Goal: Task Accomplishment & Management: Use online tool/utility

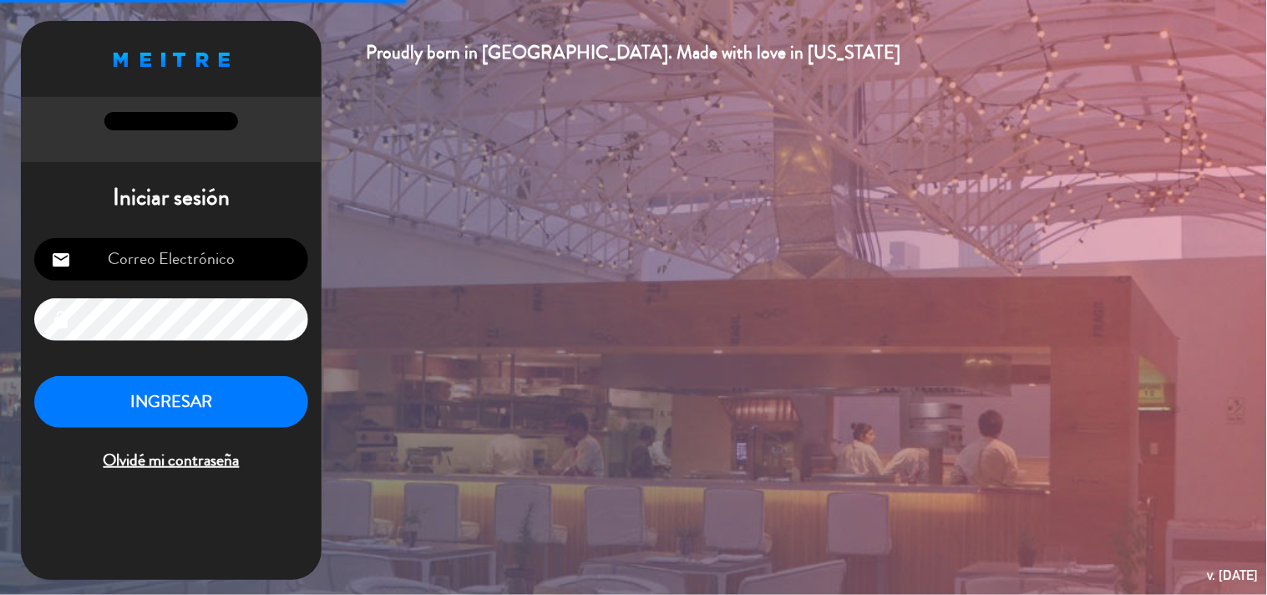
type input "[EMAIL_ADDRESS][DOMAIN_NAME]"
click at [180, 390] on button "INGRESAR" at bounding box center [171, 402] width 274 height 53
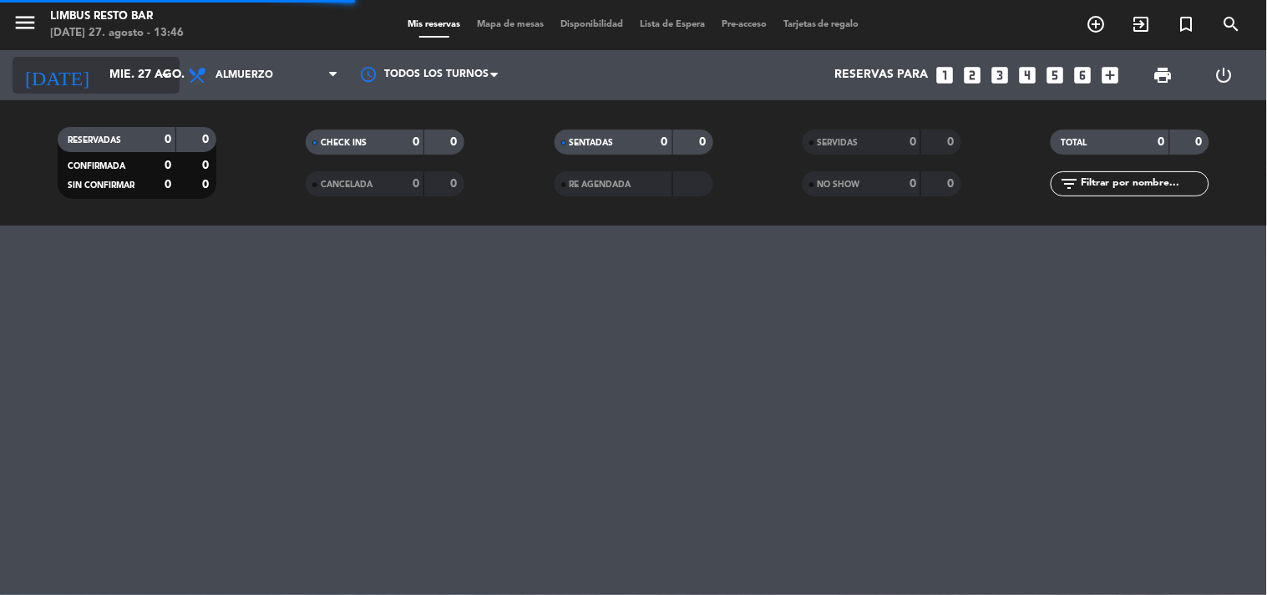
click at [155, 72] on icon "arrow_drop_down" at bounding box center [165, 75] width 20 height 20
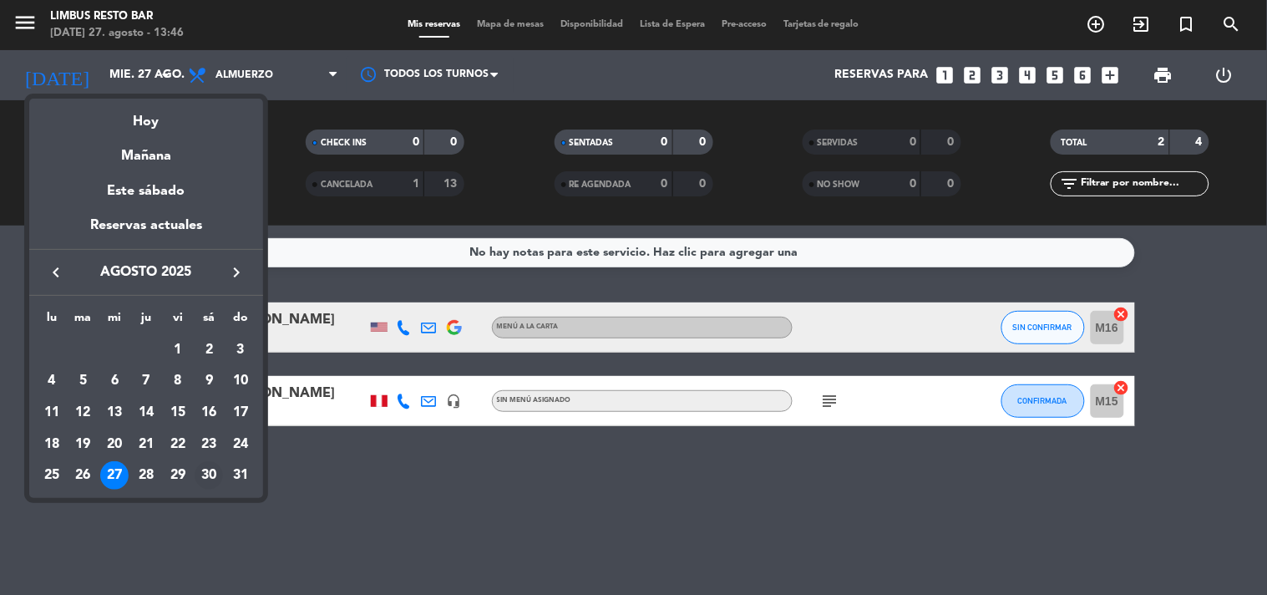
click at [223, 469] on td "30" at bounding box center [210, 475] width 32 height 32
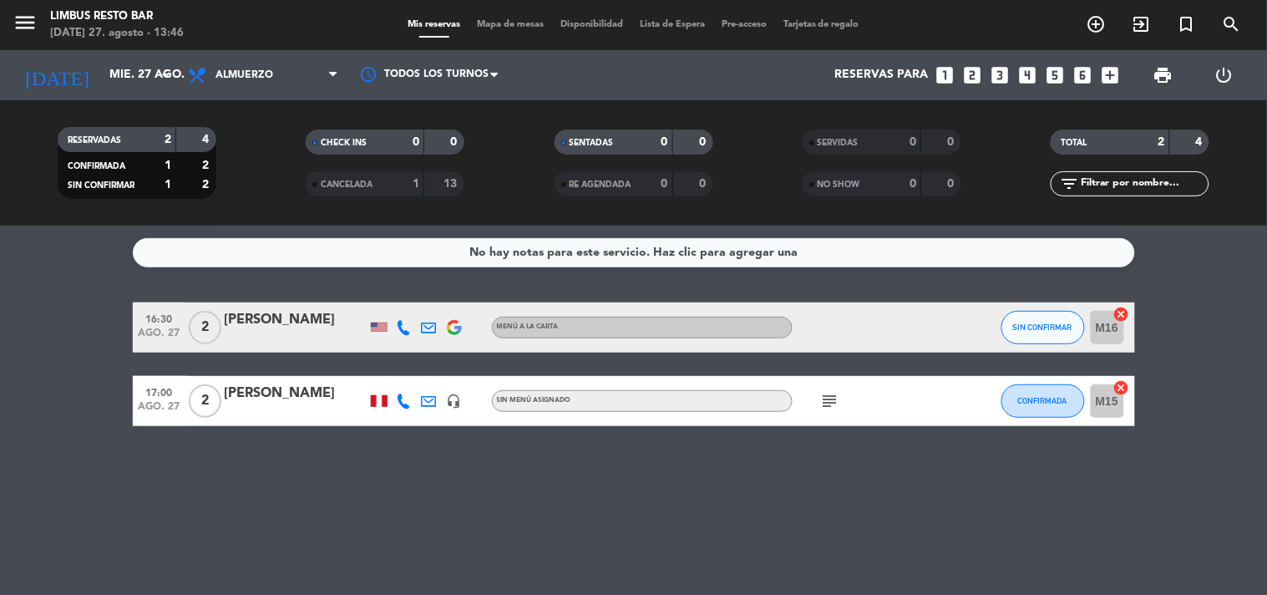
type input "sáb. 30 ago."
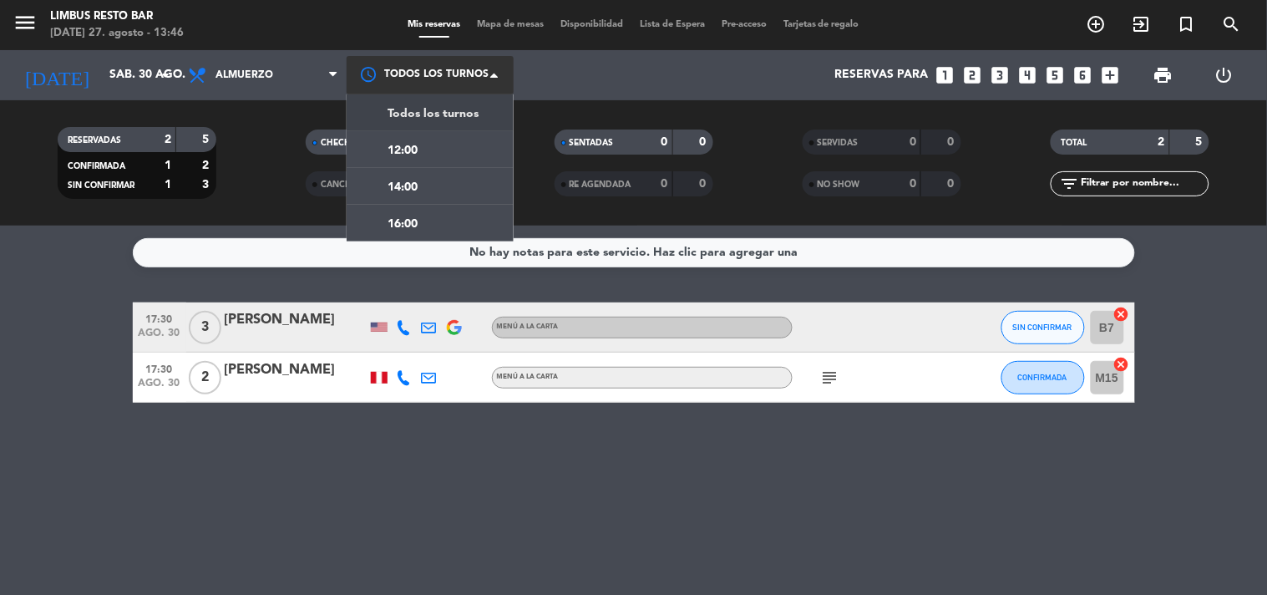
click at [466, 68] on div at bounding box center [430, 75] width 167 height 38
click at [435, 109] on span "Todos los turnos" at bounding box center [433, 113] width 91 height 19
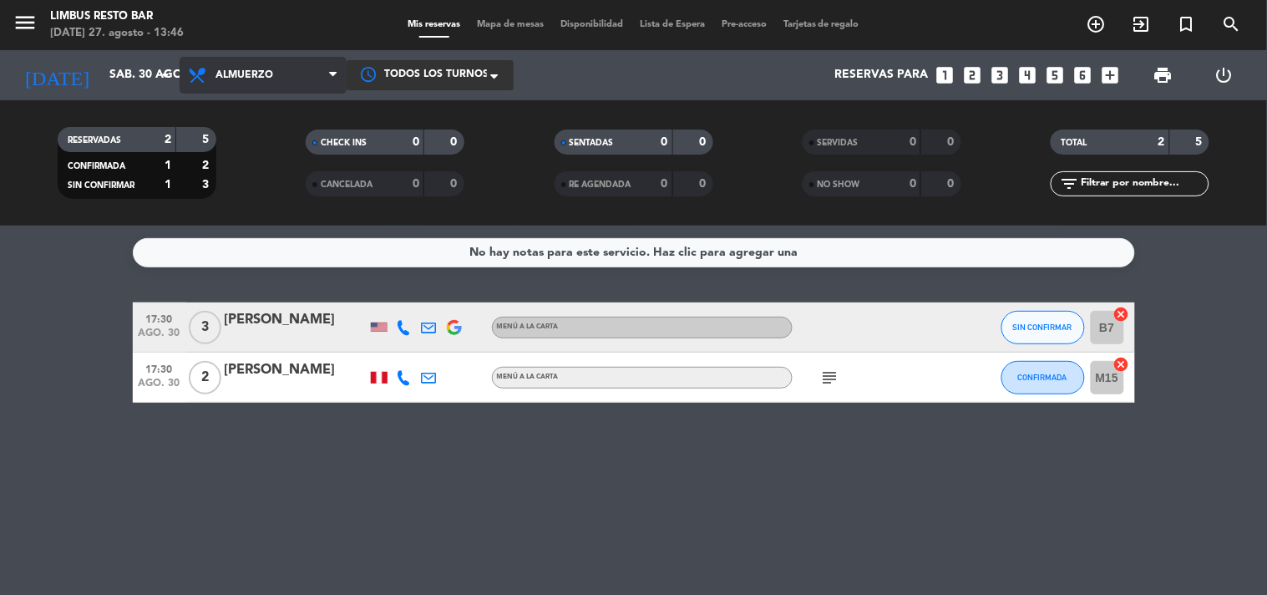
click at [320, 76] on span "Almuerzo" at bounding box center [263, 75] width 167 height 37
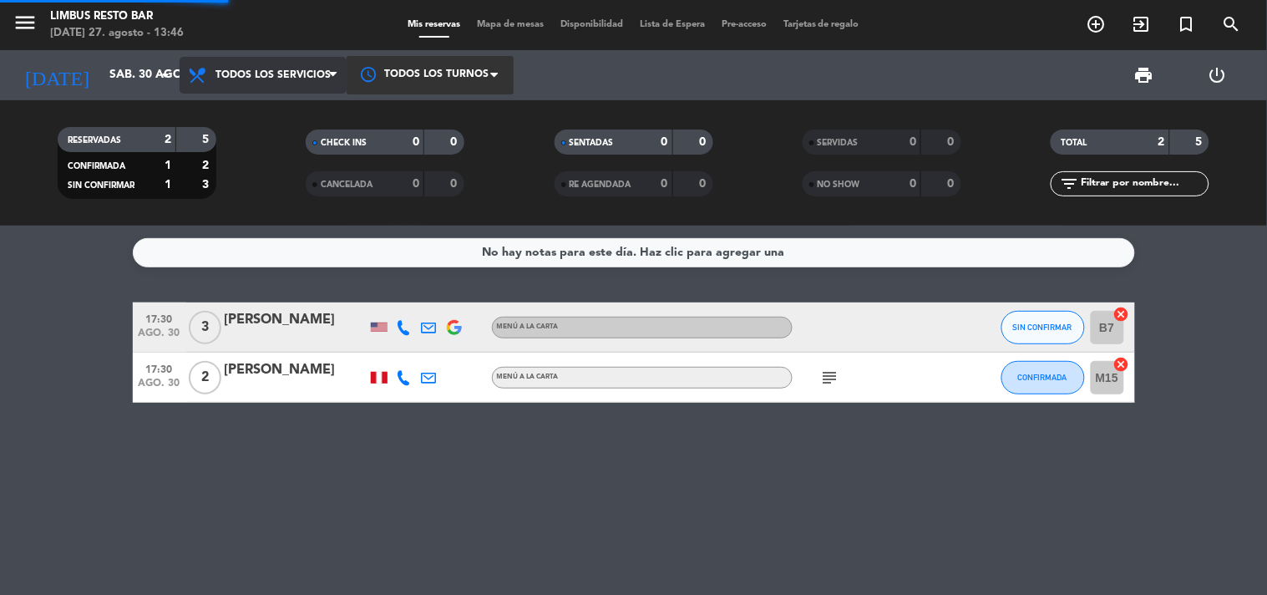
click at [293, 113] on div "menu Limbus Resto Bar [DATE] 27. agosto - 13:46 Mis reservas Mapa de mesas Disp…" at bounding box center [633, 113] width 1267 height 226
